Goal: Task Accomplishment & Management: Complete application form

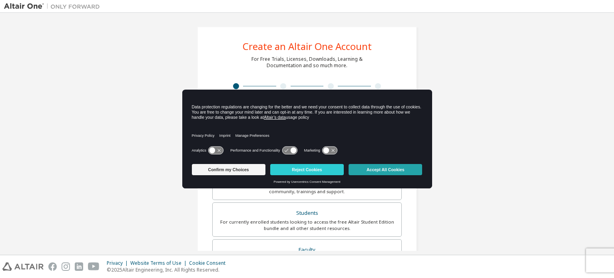
click at [360, 169] on button "Accept All Cookies" at bounding box center [386, 169] width 74 height 11
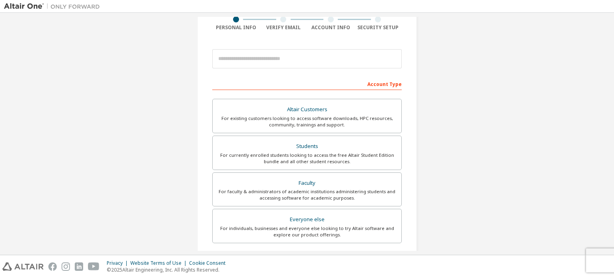
scroll to position [66, 0]
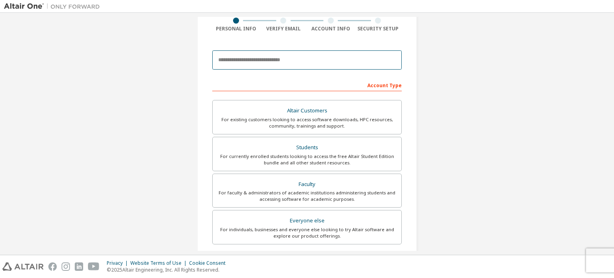
click at [283, 63] on input "email" at bounding box center [306, 59] width 189 height 19
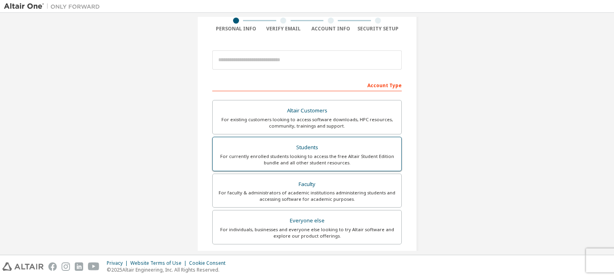
click at [299, 154] on div "For currently enrolled students looking to access the free Altair Student Editi…" at bounding box center [306, 159] width 179 height 13
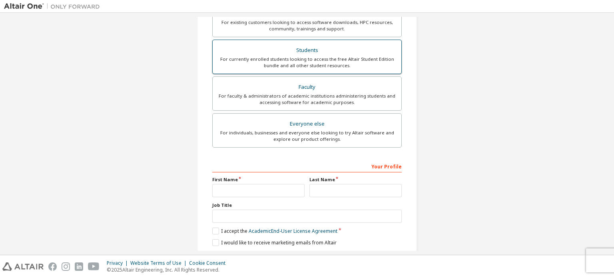
scroll to position [208, 0]
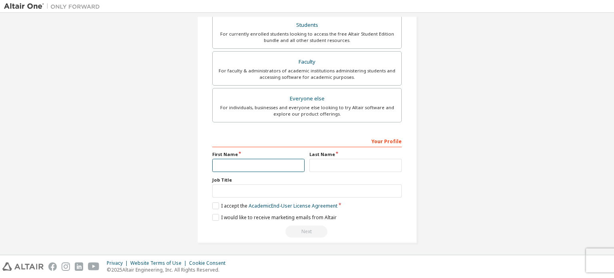
click at [293, 163] on input "text" at bounding box center [258, 165] width 92 height 13
type input "*"
type input "*****"
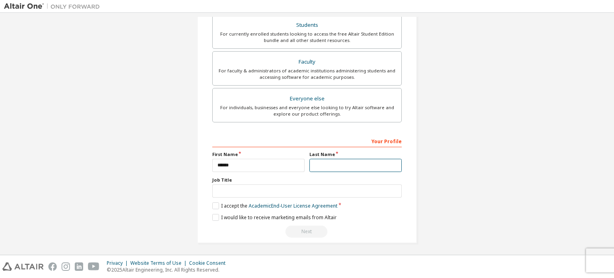
click at [328, 166] on input "text" at bounding box center [355, 165] width 92 height 13
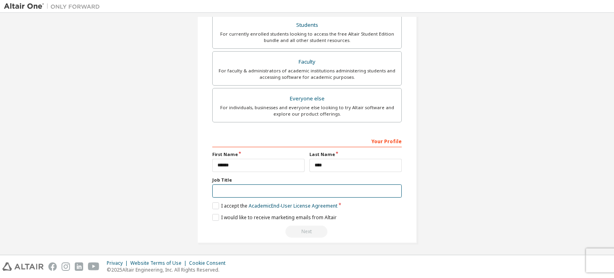
click at [259, 190] on input "text" at bounding box center [306, 190] width 189 height 13
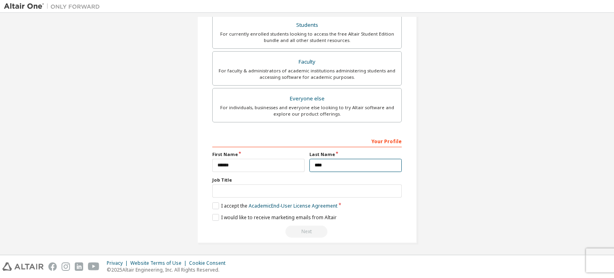
click at [339, 165] on input "***" at bounding box center [355, 165] width 92 height 13
type input "*"
type input "****"
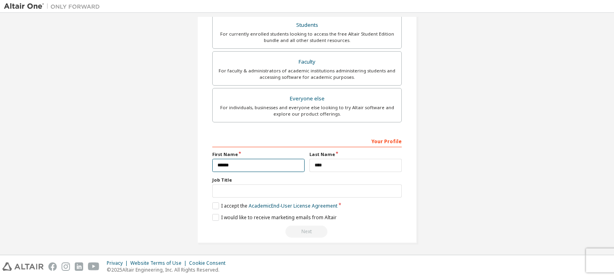
click at [288, 161] on input "*****" at bounding box center [258, 165] width 92 height 13
type input "*********"
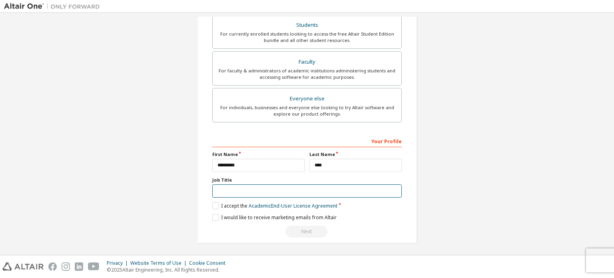
click at [256, 191] on input "text" at bounding box center [306, 190] width 189 height 13
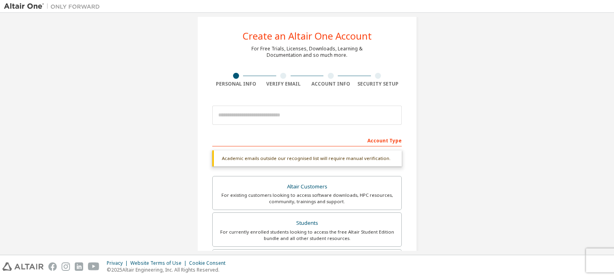
scroll to position [0, 0]
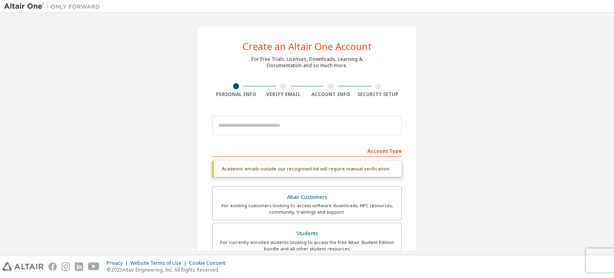
type input "*******"
click at [272, 128] on input "email" at bounding box center [306, 125] width 189 height 19
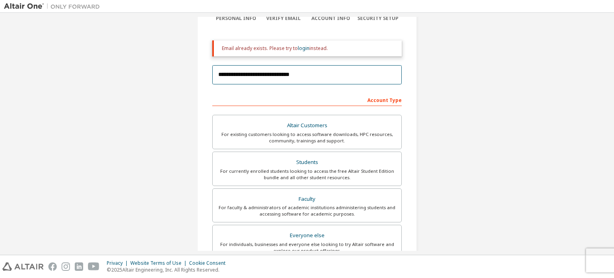
scroll to position [35, 0]
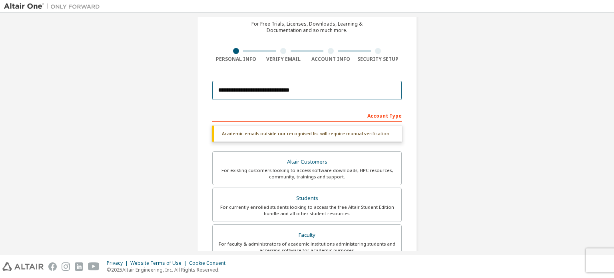
click at [369, 86] on input "**********" at bounding box center [306, 90] width 189 height 19
type input "**********"
click at [346, 94] on input "**********" at bounding box center [306, 90] width 189 height 19
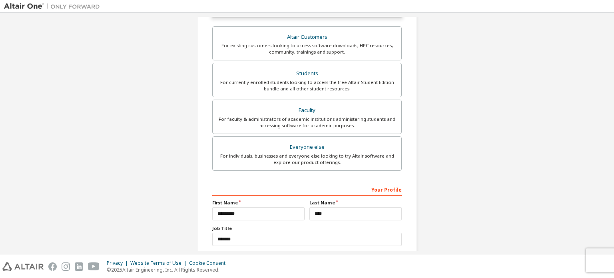
scroll to position [208, 0]
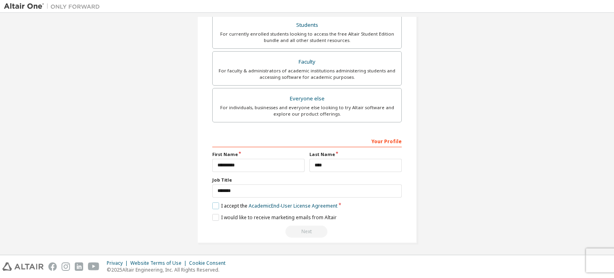
click at [215, 204] on label "I accept the Academic End-User License Agreement" at bounding box center [274, 205] width 125 height 7
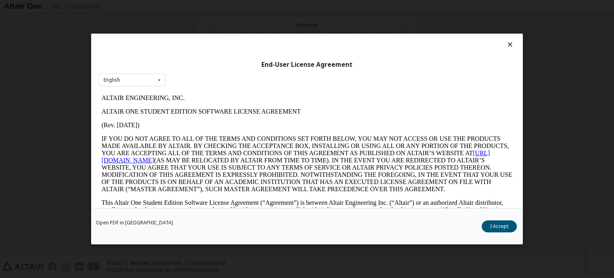
scroll to position [0, 0]
click at [508, 45] on icon at bounding box center [510, 44] width 8 height 7
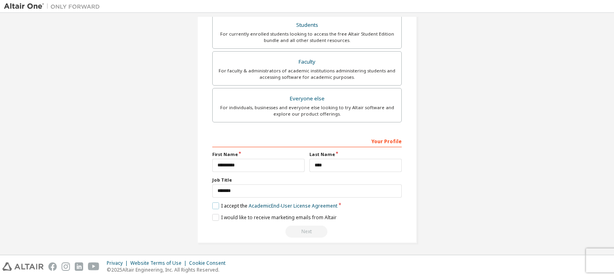
click at [216, 202] on label "I accept the Academic End-User License Agreement" at bounding box center [274, 205] width 125 height 7
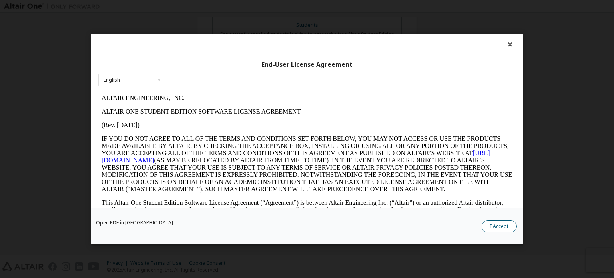
click at [502, 230] on button "I Accept" at bounding box center [499, 226] width 35 height 12
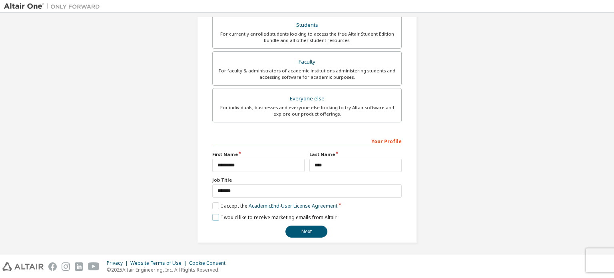
click at [214, 215] on label "I would like to receive marketing emails from Altair" at bounding box center [274, 217] width 124 height 7
click at [303, 225] on button "Next" at bounding box center [306, 231] width 42 height 12
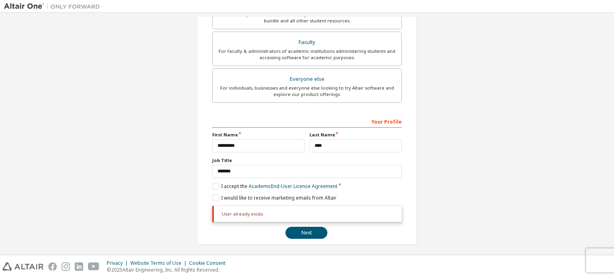
scroll to position [229, 0]
click at [300, 232] on button "Next" at bounding box center [306, 231] width 42 height 12
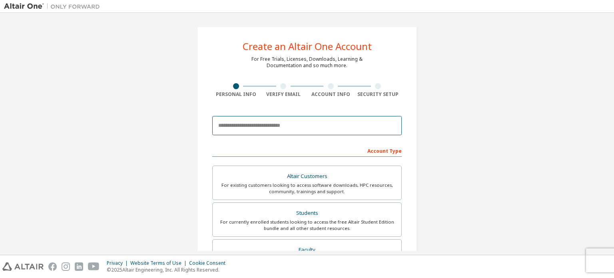
click at [323, 127] on input "email" at bounding box center [306, 125] width 189 height 19
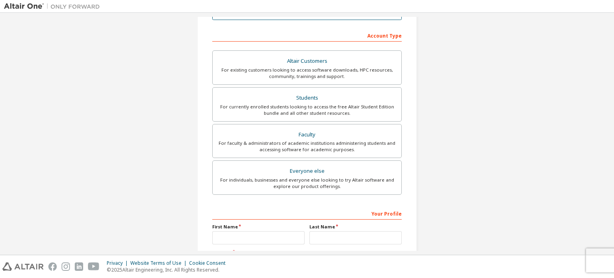
scroll to position [116, 0]
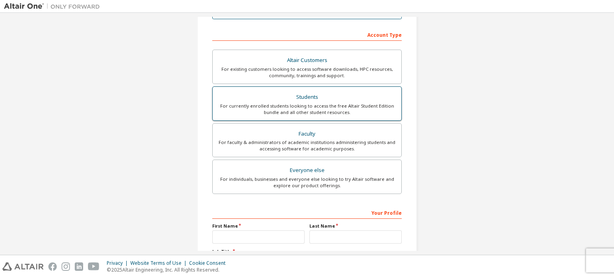
type input "**********"
click at [329, 108] on div "For currently enrolled students looking to access the free Altair Student Editi…" at bounding box center [306, 109] width 179 height 13
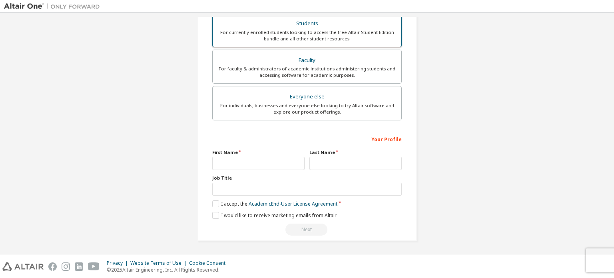
scroll to position [187, 0]
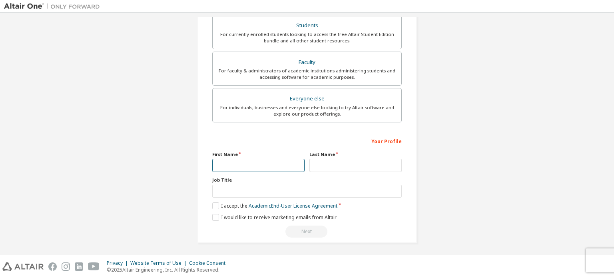
click at [267, 160] on input "text" at bounding box center [258, 165] width 92 height 13
type input "**********"
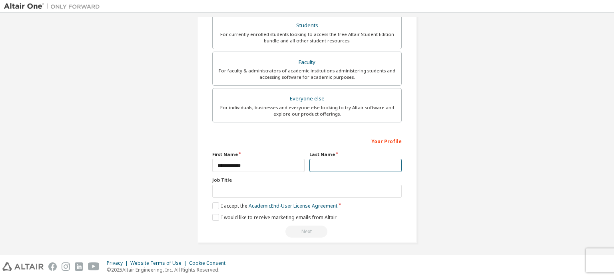
click at [319, 169] on input "text" at bounding box center [355, 165] width 92 height 13
type input "********"
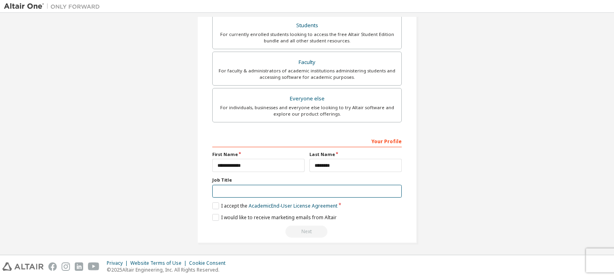
click at [279, 191] on input "text" at bounding box center [306, 191] width 189 height 13
type input "*******"
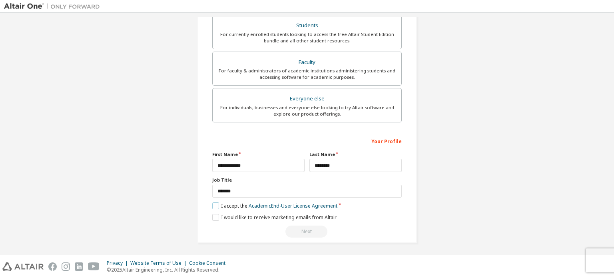
click at [214, 205] on label "I accept the Academic End-User License Agreement" at bounding box center [274, 205] width 125 height 7
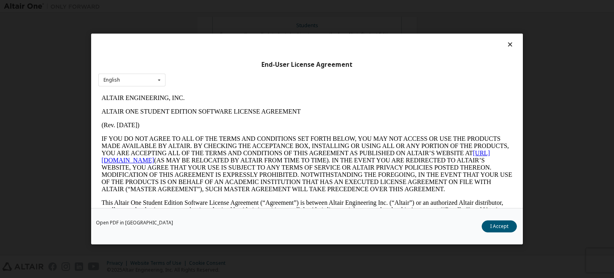
scroll to position [0, 0]
click at [508, 227] on button "I Accept" at bounding box center [499, 226] width 35 height 12
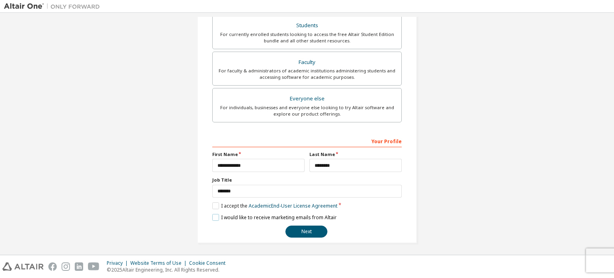
click at [212, 215] on label "I would like to receive marketing emails from Altair" at bounding box center [274, 217] width 124 height 7
click at [305, 231] on button "Next" at bounding box center [306, 231] width 42 height 12
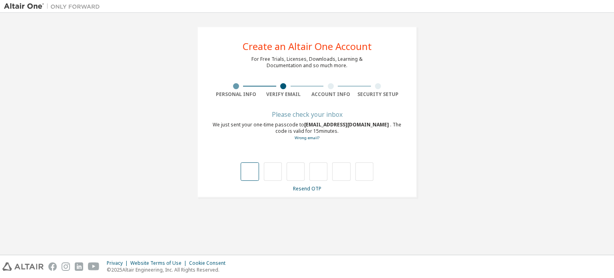
type input "*"
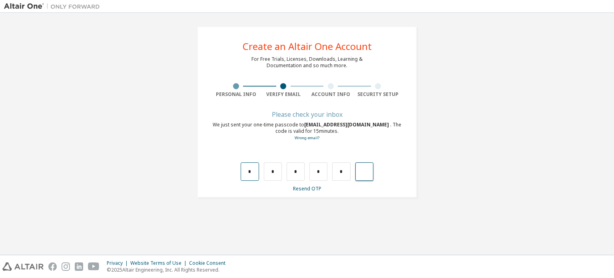
type input "*"
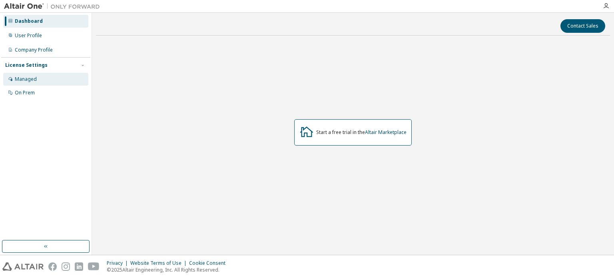
click at [52, 78] on div "Managed" at bounding box center [45, 79] width 85 height 13
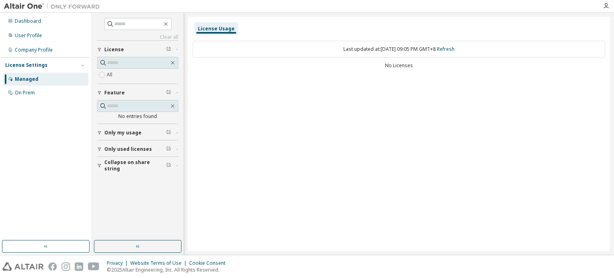
click at [48, 122] on div "Dashboard User Profile Company Profile License Settings Managed On Prem" at bounding box center [45, 126] width 89 height 225
click at [169, 26] on icon "button" at bounding box center [166, 24] width 6 height 6
click at [169, 23] on icon "button" at bounding box center [166, 24] width 6 height 6
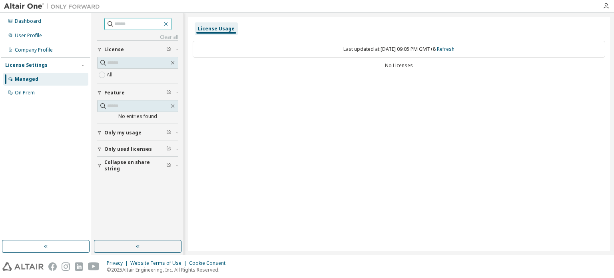
click at [169, 23] on icon "button" at bounding box center [166, 24] width 6 height 6
click at [169, 26] on icon "button" at bounding box center [166, 24] width 6 height 6
click at [171, 20] on span at bounding box center [137, 24] width 67 height 12
click at [169, 25] on icon "button" at bounding box center [166, 24] width 6 height 6
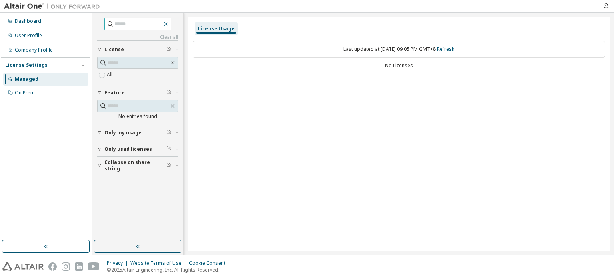
click at [169, 25] on icon "button" at bounding box center [166, 24] width 6 height 6
click at [169, 23] on icon "button" at bounding box center [166, 24] width 6 height 6
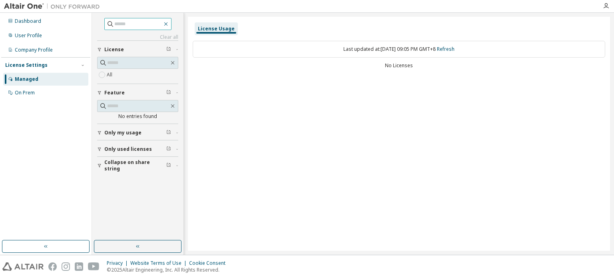
click at [169, 23] on icon "button" at bounding box center [166, 24] width 6 height 6
click at [169, 25] on icon "button" at bounding box center [166, 24] width 6 height 6
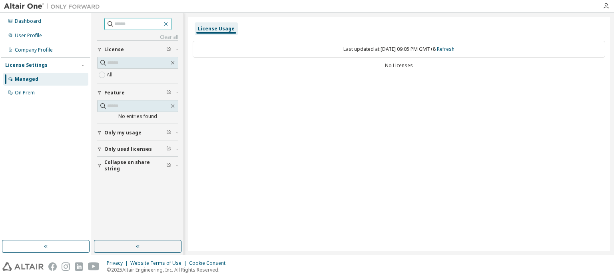
click at [169, 25] on icon "button" at bounding box center [166, 24] width 6 height 6
click at [169, 22] on icon "button" at bounding box center [166, 24] width 6 height 6
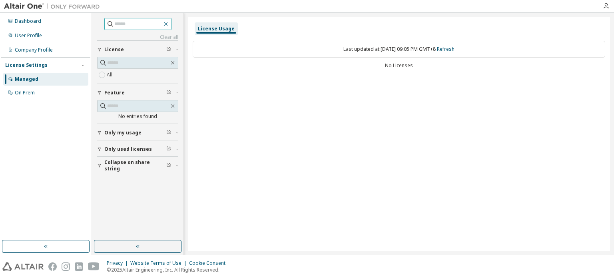
click at [169, 22] on icon "button" at bounding box center [166, 24] width 6 height 6
click at [212, 107] on div "License Usage Last updated at: Mon 2025-10-13 09:05 PM GMT+8 Refresh No Licenses" at bounding box center [399, 134] width 422 height 234
click at [70, 114] on div "Dashboard User Profile Company Profile License Settings Managed On Prem" at bounding box center [45, 126] width 89 height 225
click at [66, 250] on button "button" at bounding box center [46, 246] width 88 height 13
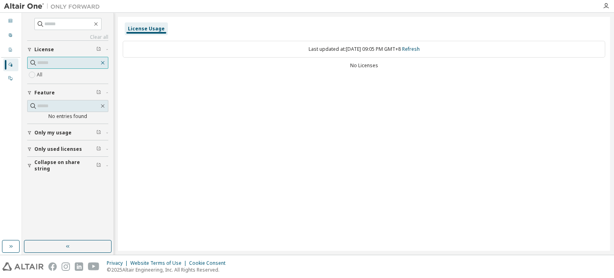
click at [104, 60] on icon "button" at bounding box center [103, 63] width 6 height 6
click at [98, 49] on icon "button" at bounding box center [98, 48] width 5 height 5
click at [98, 24] on icon "button" at bounding box center [96, 24] width 4 height 4
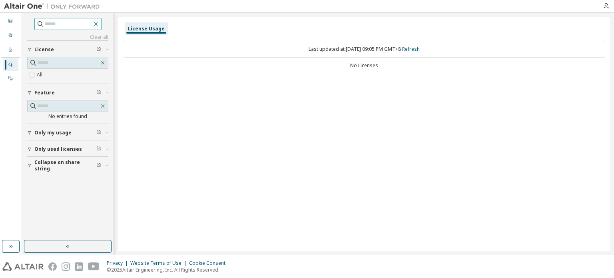
click at [98, 24] on icon "button" at bounding box center [96, 24] width 4 height 4
click at [88, 24] on input "text" at bounding box center [68, 24] width 48 height 8
type input "*"
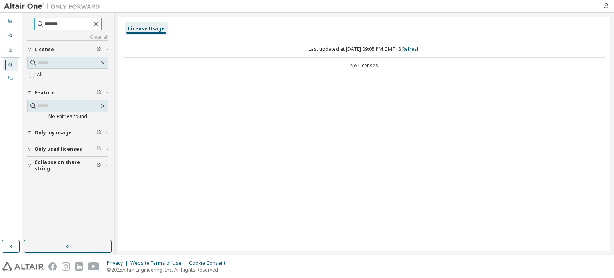
type input "*******"
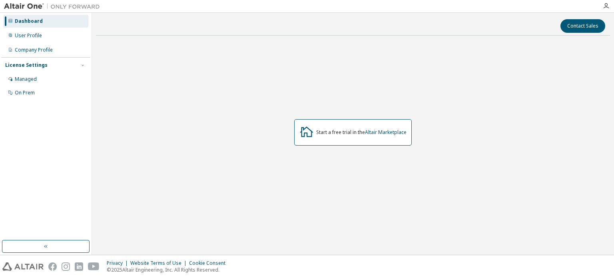
click at [68, 24] on div "Dashboard" at bounding box center [45, 21] width 85 height 13
click at [18, 22] on div "Dashboard" at bounding box center [29, 21] width 28 height 6
click at [13, 21] on div "Dashboard" at bounding box center [45, 21] width 85 height 13
